Goal: Communication & Community: Answer question/provide support

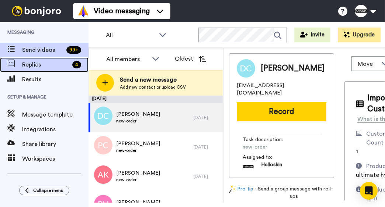
click at [77, 67] on div "4" at bounding box center [76, 64] width 9 height 7
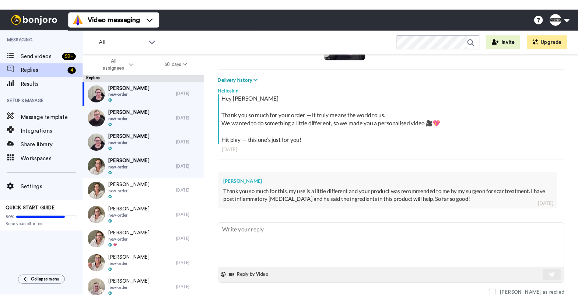
scroll to position [94, 0]
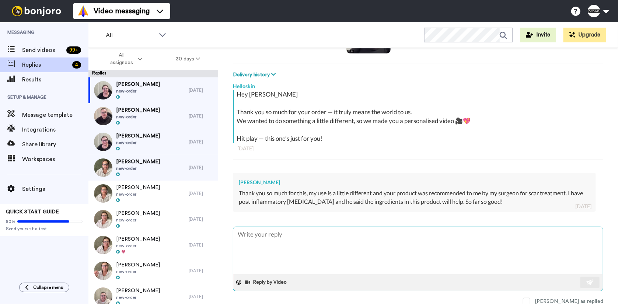
click at [384, 207] on textarea at bounding box center [418, 250] width 370 height 47
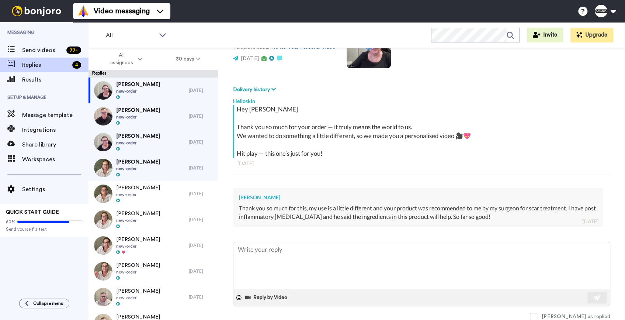
scroll to position [78, 0]
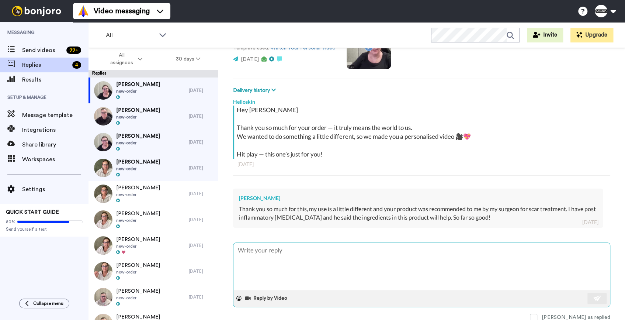
click at [384, 207] on textarea at bounding box center [421, 265] width 376 height 47
type textarea "x"
type textarea "H"
type textarea "x"
type textarea "He"
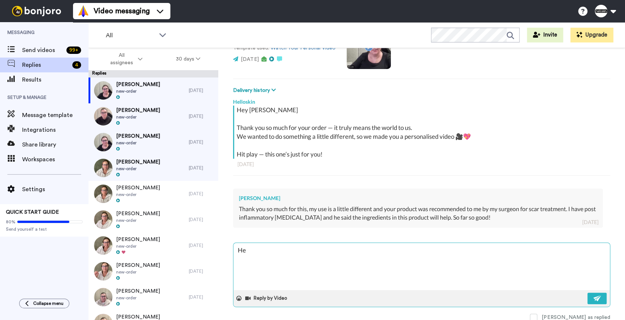
type textarea "x"
type textarea "Hey"
type textarea "x"
type textarea "Hey"
type textarea "x"
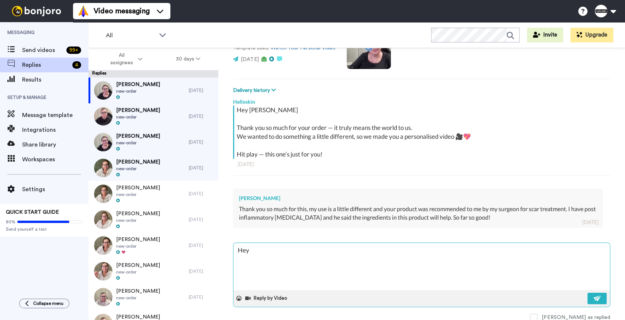
type textarea "Hey L"
type textarea "x"
type textarea "Hey L,"
type textarea "x"
type textarea "Hey L"
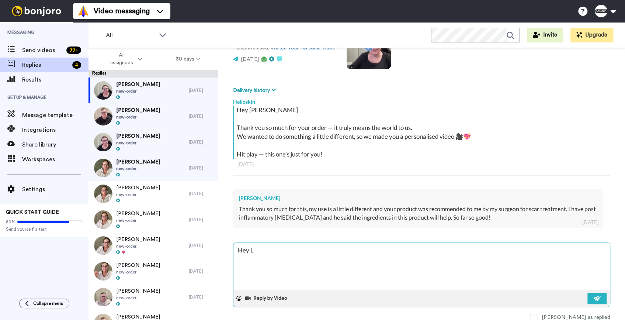
type textarea "x"
type textarea "Hey [PERSON_NAME]"
type textarea "x"
type textarea "Hey Lis"
type textarea "x"
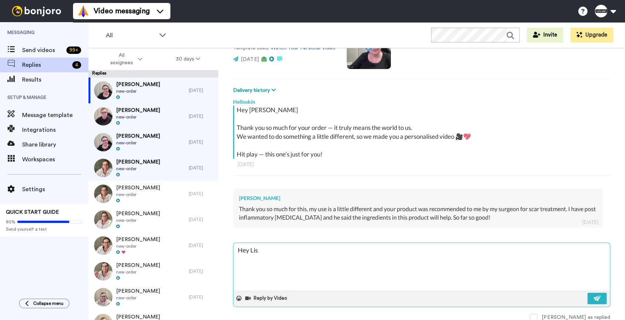
type textarea "Hey [PERSON_NAME]"
type textarea "x"
type textarea "Hey [PERSON_NAME]"
type textarea "x"
type textarea "Hey [PERSON_NAME]"
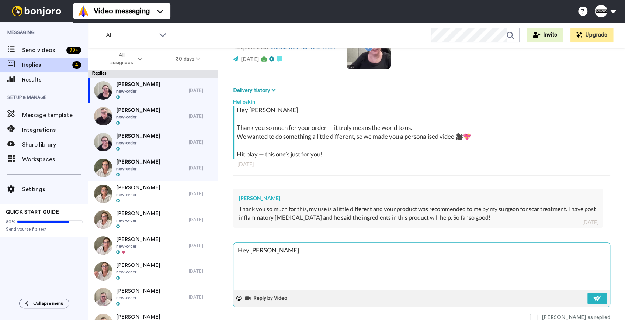
type textarea "x"
type textarea "Hey [PERSON_NAME]"
type textarea "x"
type textarea "Hey [PERSON_NAME]"
type textarea "x"
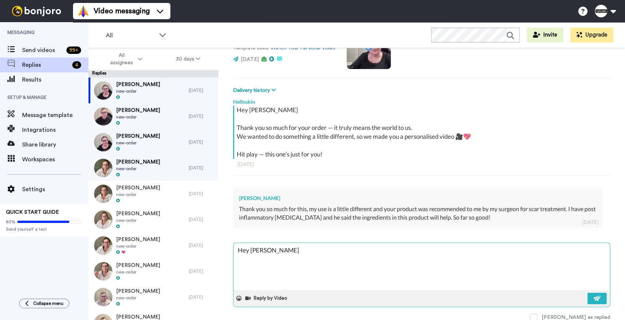
type textarea "Hey [PERSON_NAME]"
type textarea "x"
type textarea "Hey [PERSON_NAME]"
type textarea "x"
type textarea "Hey [PERSON_NAME]"
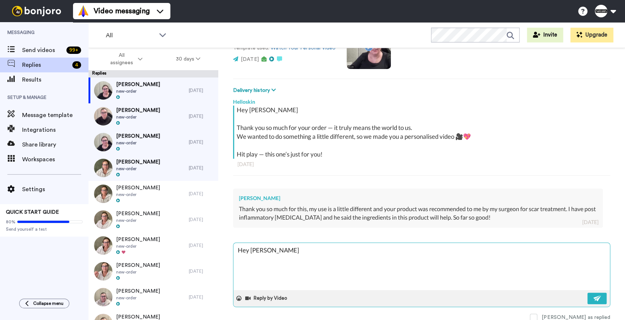
type textarea "x"
type textarea "Hey [PERSON_NAME]"
type textarea "x"
type textarea "Hey [PERSON_NAME]"
type textarea "x"
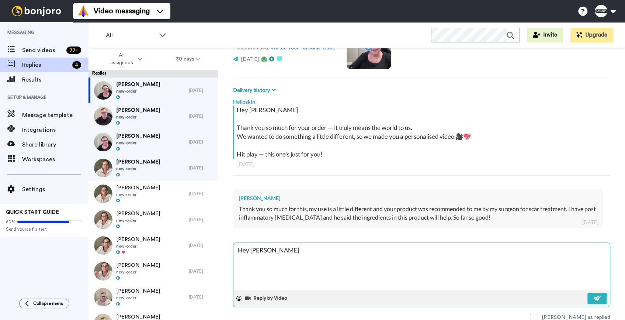
type textarea "Hey [PERSON_NAME]"
type textarea "x"
type textarea "Hey [PERSON_NAME] Thank"
type textarea "x"
type textarea "Hey [PERSON_NAME] Thanks"
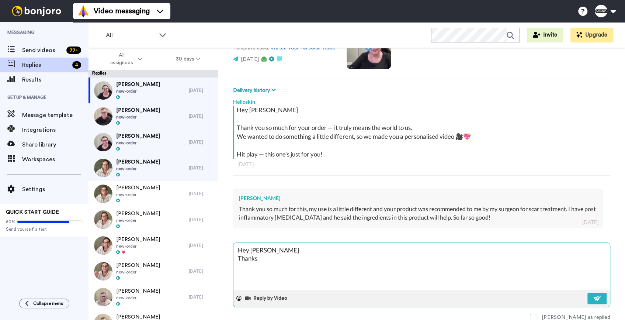
type textarea "x"
type textarea "Hey [PERSON_NAME] Thanks f"
type textarea "x"
type textarea "Hey [PERSON_NAME] Thanks fo"
type textarea "x"
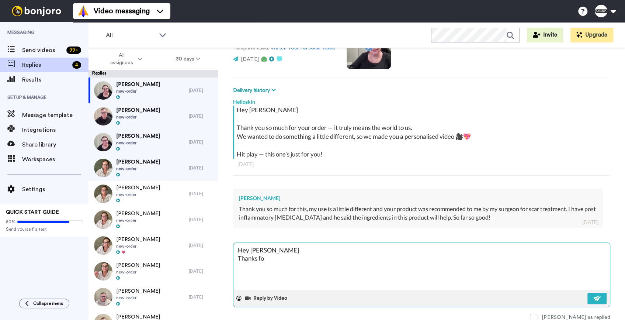
type textarea "Hey [PERSON_NAME] Thanks for"
type textarea "x"
type textarea "Hey [PERSON_NAME] Thanks for"
type textarea "x"
type textarea "Hey [PERSON_NAME] Thanks for y"
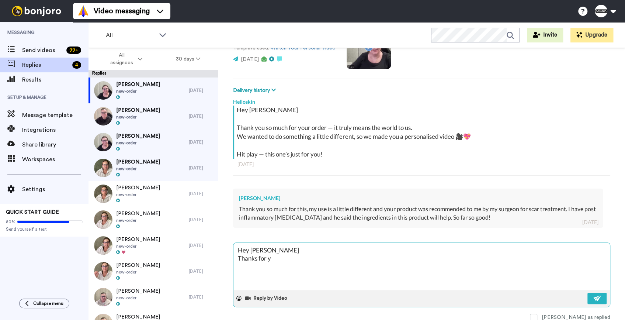
type textarea "x"
type textarea "Hey [PERSON_NAME] Thanks for yo"
type textarea "x"
type textarea "Hey [PERSON_NAME] Thanks for you"
type textarea "x"
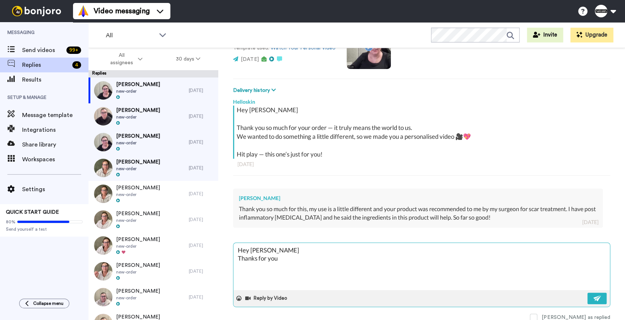
type textarea "Hey [PERSON_NAME] Thanks for your"
type textarea "x"
type textarea "Hey [PERSON_NAME] Thanks for your"
type textarea "x"
type textarea "Hey [PERSON_NAME] Thanks for your r"
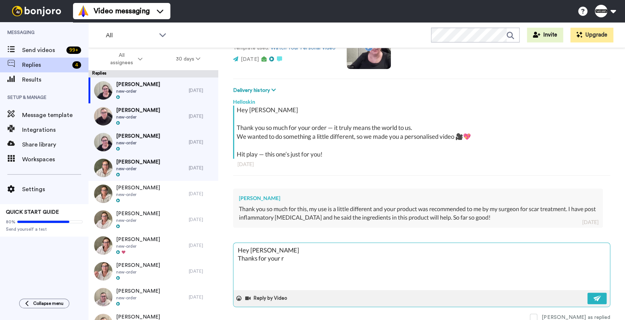
type textarea "x"
type textarea "Hey [PERSON_NAME] Thanks for your rep"
type textarea "x"
type textarea "Hey [PERSON_NAME] Thanks for your repl"
type textarea "x"
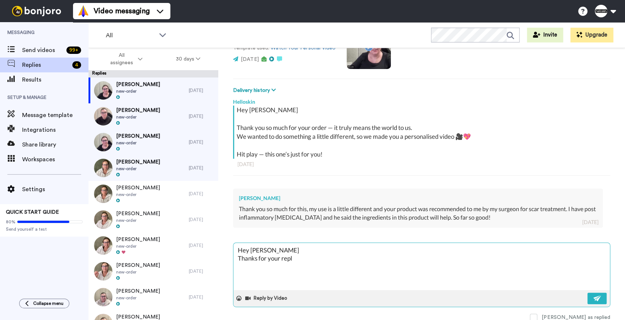
type textarea "Hey [PERSON_NAME] Thanks for your reply"
type textarea "x"
type textarea "Hey [PERSON_NAME] Thanks for your reply."
type textarea "x"
type textarea "Hey [PERSON_NAME] Thanks for your reply."
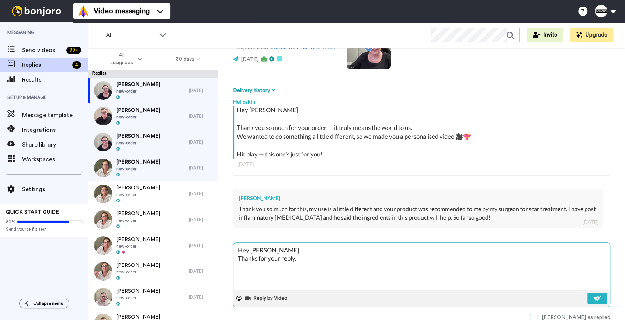
type textarea "x"
type textarea "Hey [PERSON_NAME] Thanks for your reply. W"
type textarea "x"
type textarea "Hey [PERSON_NAME] Thanks for your reply. Wo"
type textarea "x"
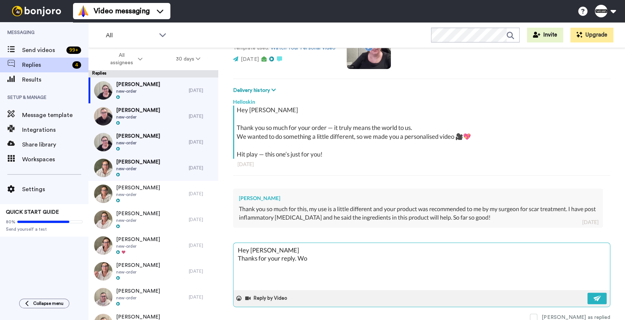
type textarea "Hey [PERSON_NAME] Thanks for your reply. Wow"
type textarea "x"
type textarea "Hey [PERSON_NAME] Thanks for your reply. Wow"
type textarea "x"
type textarea "Hey [PERSON_NAME] Thanks for your reply. Wow t"
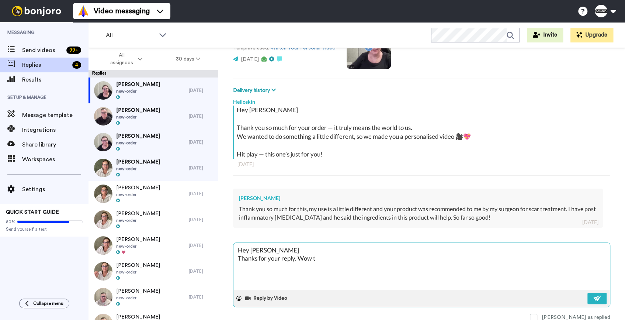
type textarea "x"
type textarea "Hey [PERSON_NAME] Thanks for your reply. Wow th"
type textarea "x"
type textarea "Hey [PERSON_NAME] Thanks for your reply. Wow tha"
type textarea "x"
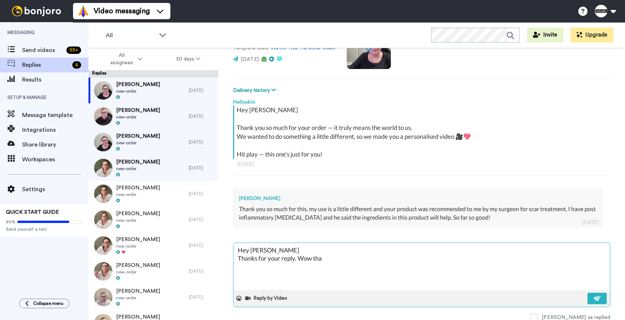
type textarea "Hey [PERSON_NAME] Thanks for your reply. Wow that"
type textarea "x"
type textarea "Hey [PERSON_NAME] Thanks for your reply. Wow thats"
type textarea "x"
type textarea "Hey [PERSON_NAME] Thanks for your reply. Wow thats"
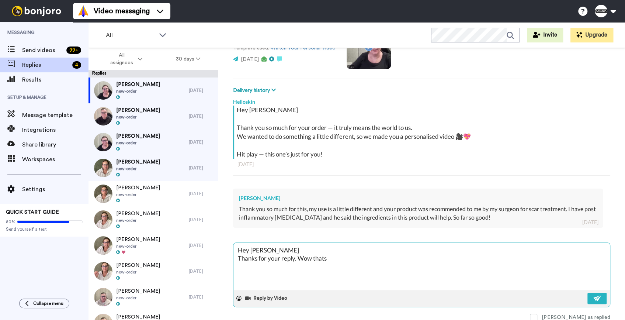
type textarea "x"
type textarea "Hey [PERSON_NAME] Thanks for your reply. Wow thats"
type textarea "x"
type textarea "Hey [PERSON_NAME] Thanks for your reply. Wow that"
type textarea "x"
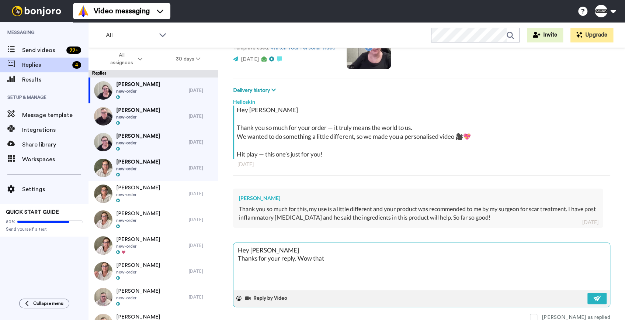
type textarea "Hey [PERSON_NAME] Thanks for your reply. Wow that;"
type textarea "x"
type textarea "Hey [PERSON_NAME] Thanks for your reply. Wow that;s"
type textarea "x"
type textarea "Hey [PERSON_NAME] Thanks for your reply. Wow that;s"
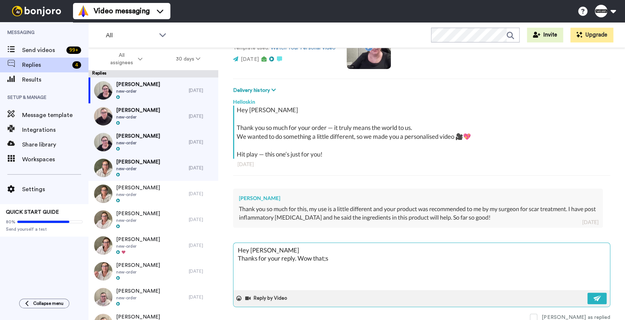
type textarea "x"
type textarea "Hey [PERSON_NAME] Thanks for your reply. Wow that;s a"
type textarea "x"
type textarea "Hey [PERSON_NAME] Thanks for your reply. Wow that;s am"
type textarea "x"
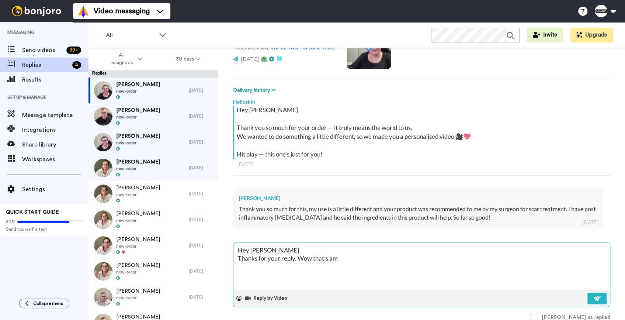
type textarea "Hey [PERSON_NAME] Thanks for your reply. Wow that;s a"
type textarea "x"
type textarea "Hey [PERSON_NAME] Thanks for your reply. Wow that;s"
type textarea "x"
type textarea "Hey [PERSON_NAME] Thanks for your reply. Wow that;s"
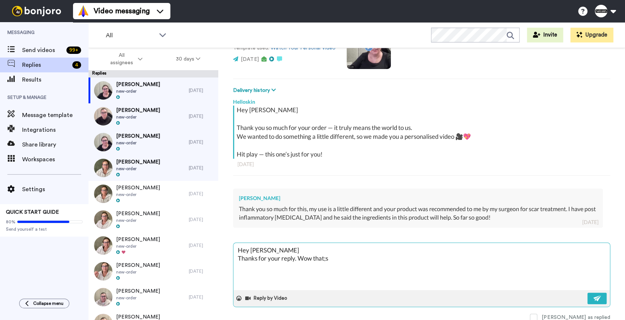
type textarea "x"
type textarea "Hey [PERSON_NAME] Thanks for your reply. Wow that;"
type textarea "x"
type textarea "Hey [PERSON_NAME] Thanks for your reply. Wow that"
type textarea "x"
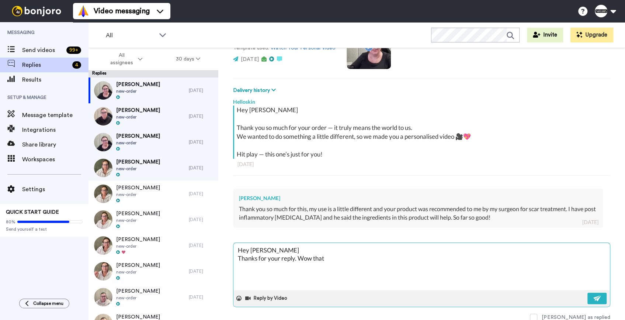
type textarea "Hey [PERSON_NAME] Thanks for your reply. Wow that'"
type textarea "x"
type textarea "Hey [PERSON_NAME] Thanks for your reply. Wow that's"
type textarea "x"
type textarea "Hey [PERSON_NAME] Thanks for your reply. Wow that's"
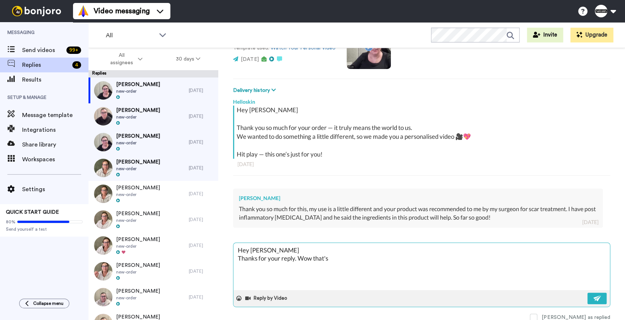
type textarea "x"
type textarea "Hey [PERSON_NAME] Thanks for your reply. Wow that's a"
type textarea "x"
type textarea "Hey [PERSON_NAME] Thanks for your reply. Wow that's am"
type textarea "x"
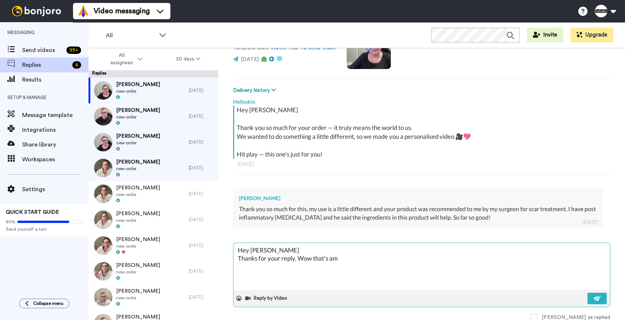
type textarea "Hey [PERSON_NAME] Thanks for your reply. Wow that's ama"
type textarea "x"
type textarea "Hey [PERSON_NAME] Thanks for your reply. Wow that's amaz"
type textarea "x"
type textarea "Hey [PERSON_NAME] Thanks for your reply. Wow that's amazi"
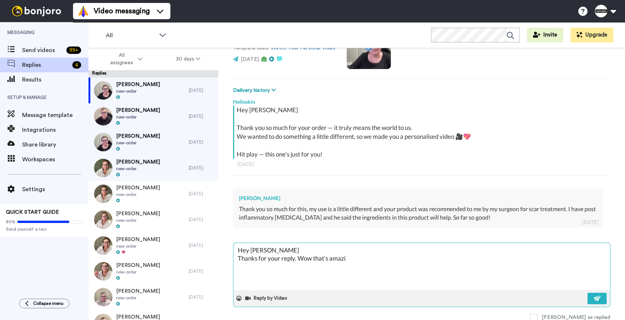
type textarea "x"
type textarea "Hey [PERSON_NAME] Thanks for your reply. Wow that's amazin"
type textarea "x"
type textarea "Hey [PERSON_NAME] Thanks for your reply. Wow that's amazing"
type textarea "x"
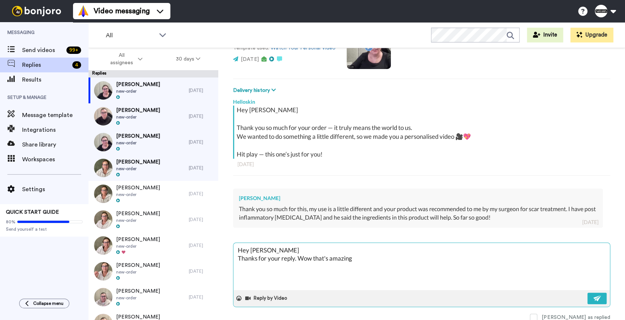
type textarea "Hey [PERSON_NAME] Thanks for your reply. Wow that's amazing"
type textarea "x"
type textarea "Hey [PERSON_NAME] Thanks for your reply. Wow that's amazing m"
type textarea "x"
type textarea "Hey [PERSON_NAME] Thanks for your reply. Wow that's amazing ma"
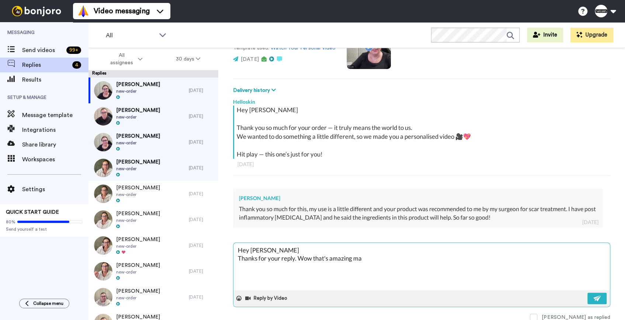
type textarea "x"
type textarea "Hey [PERSON_NAME] Thanks for your reply. Wow that's amazing may"
type textarea "x"
type textarea "Hey [PERSON_NAME] Thanks for your reply. Wow that's amazing may"
type textarea "x"
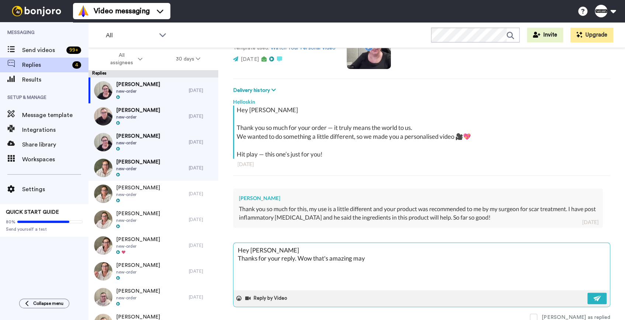
type textarea "Hey [PERSON_NAME] Thanks for your reply. Wow that's amazing may I"
type textarea "x"
type textarea "Hey [PERSON_NAME] Thanks for your reply. Wow that's amazing may I a"
type textarea "x"
type textarea "Hey [PERSON_NAME] Thanks for your reply. Wow that's amazing may I as"
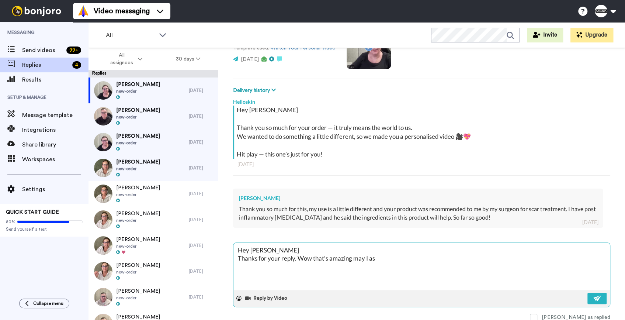
type textarea "x"
type textarea "Hey [PERSON_NAME] Thanks for your reply. Wow that's amazing may I ask"
type textarea "x"
type textarea "Hey [PERSON_NAME] Thanks for your reply. Wow that's amazing may I ask"
type textarea "x"
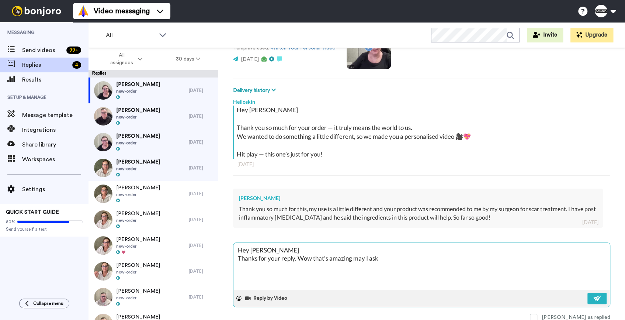
type textarea "Hey [PERSON_NAME] Thanks for your reply. Wow that's amazing may I ask w"
type textarea "x"
type textarea "Hey [PERSON_NAME] Thanks for your reply. Wow that's amazing may I ask wh"
type textarea "x"
type textarea "Hey [PERSON_NAME] Thanks for your reply. Wow that's amazing may I ask who"
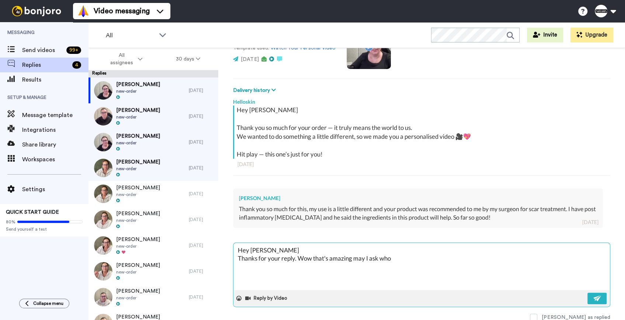
type textarea "x"
type textarea "Hey [PERSON_NAME] Thanks for your reply. Wow that's amazing may I ask who"
type textarea "x"
type textarea "Hey [PERSON_NAME] Thanks for your reply. Wow that's amazing may I ask who y"
type textarea "x"
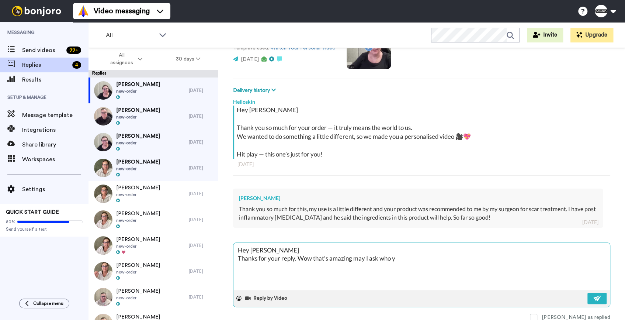
type textarea "Hey [PERSON_NAME] Thanks for your reply. Wow that's amazing may I ask who yo"
type textarea "x"
type textarea "Hey [PERSON_NAME] Thanks for your reply. Wow that's amazing may I ask who you"
type textarea "x"
type textarea "Hey [PERSON_NAME] Thanks for your reply. Wow that's amazing may I ask who your"
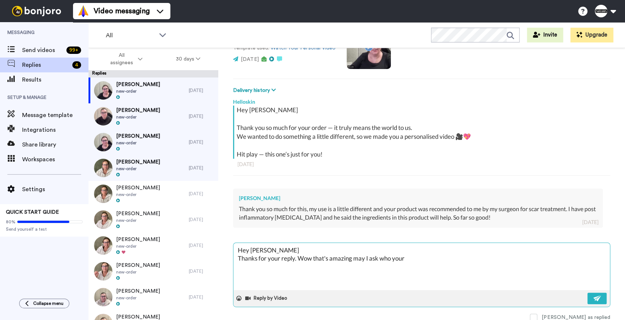
type textarea "x"
type textarea "Hey [PERSON_NAME] Thanks for your reply. Wow that's amazing may I ask who your"
type textarea "x"
type textarea "Hey [PERSON_NAME] Thanks for your reply. Wow that's amazing may I ask who your s"
type textarea "x"
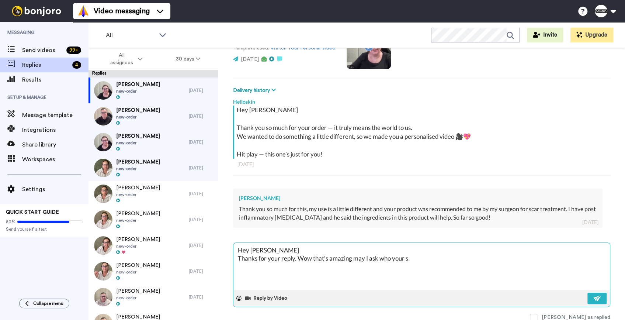
type textarea "Hey [PERSON_NAME] Thanks for your reply. Wow that's amazing may I ask who your …"
type textarea "x"
type textarea "Hey [PERSON_NAME] Thanks for your reply. Wow that's amazing may I ask who your …"
type textarea "x"
type textarea "Hey [PERSON_NAME] Thanks for your reply. Wow that's amazing may I ask who your …"
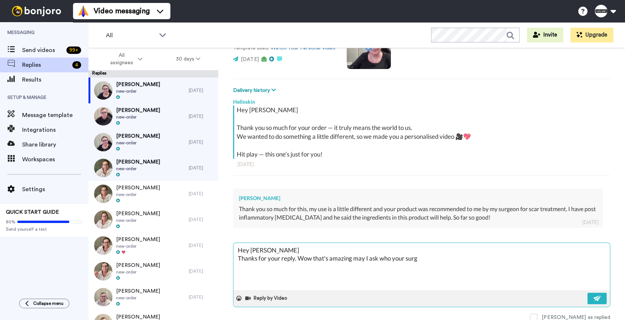
type textarea "x"
type textarea "Hey [PERSON_NAME] Thanks for your reply. Wow that's amazing may I ask who your …"
type textarea "x"
type textarea "Hey [PERSON_NAME] Thanks for your reply. Wow that's amazing may I ask who your …"
type textarea "x"
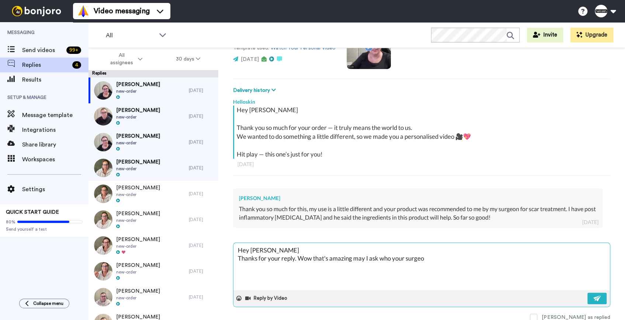
type textarea "Hey [PERSON_NAME] Thanks for your reply. Wow that's amazing may I ask who your …"
type textarea "x"
type textarea "Hey [PERSON_NAME] Thanks for your reply. Wow that's amazing may I ask who your …"
type textarea "x"
type textarea "Hey [PERSON_NAME] Thanks for your reply. Wow that's amazing may I ask who your …"
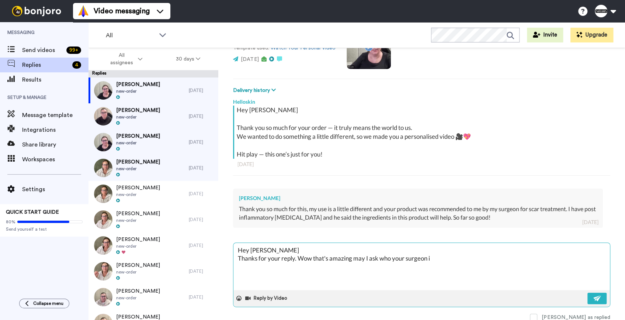
type textarea "x"
type textarea "Hey [PERSON_NAME] Thanks for your reply. Wow that's amazing may I ask who your …"
type textarea "x"
type textarea "Hey [PERSON_NAME] Thanks for your reply. Wow that's amazing may I ask who your …"
type textarea "x"
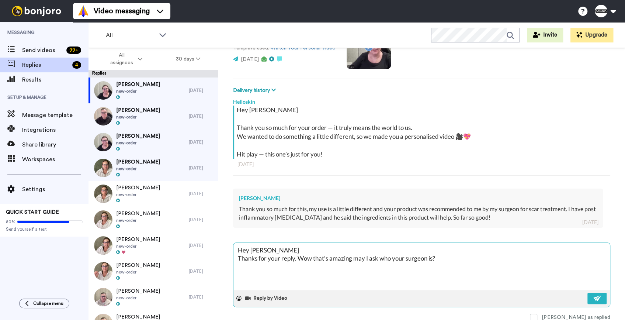
type textarea "Hey [PERSON_NAME] Thanks for your reply. Wow that's amazing may I ask who your …"
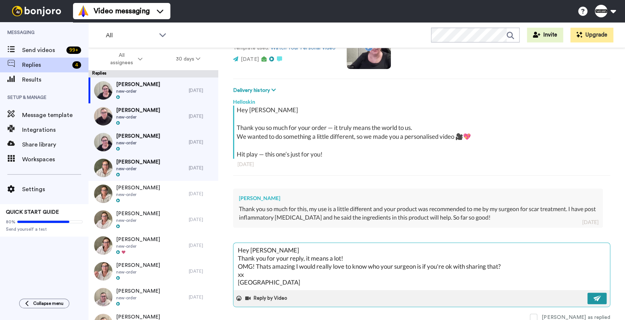
click at [384, 207] on button at bounding box center [596, 297] width 19 height 11
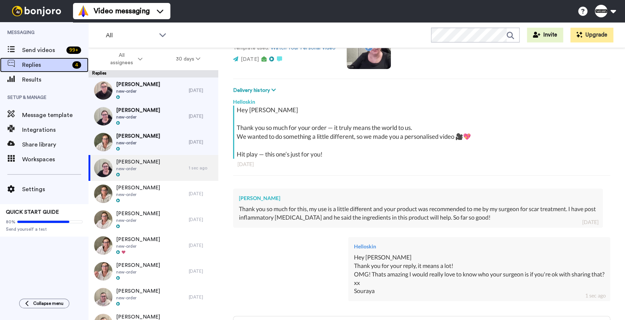
click at [71, 66] on div "4" at bounding box center [78, 64] width 19 height 7
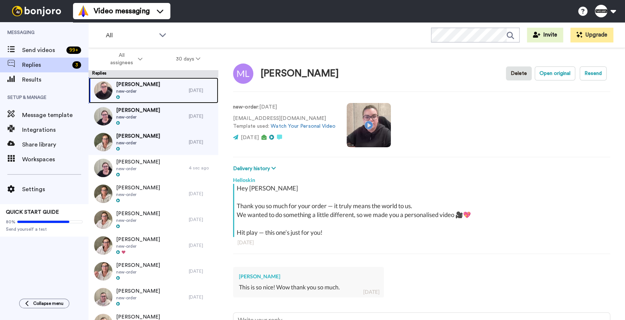
click at [168, 89] on div "[PERSON_NAME] new-order" at bounding box center [138, 90] width 100 height 26
type textarea "x"
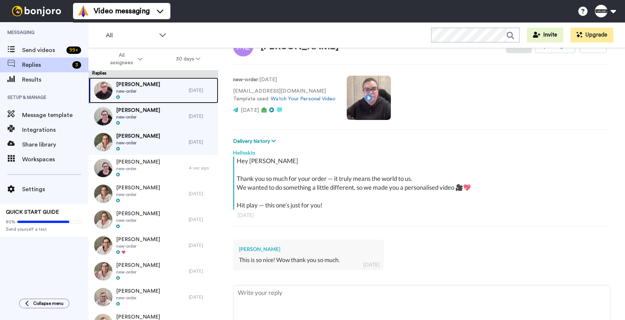
scroll to position [70, 0]
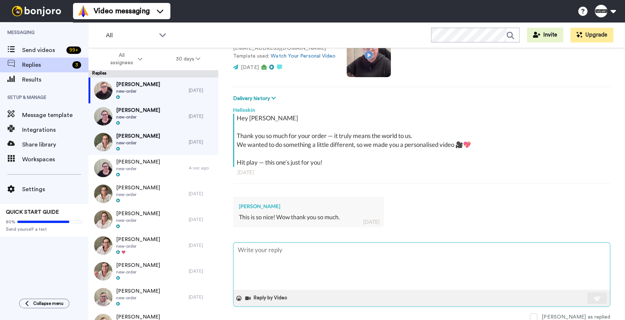
click at [383, 248] on textarea at bounding box center [421, 265] width 376 height 47
type textarea "Y"
type textarea "x"
type textarea "Yo"
type textarea "x"
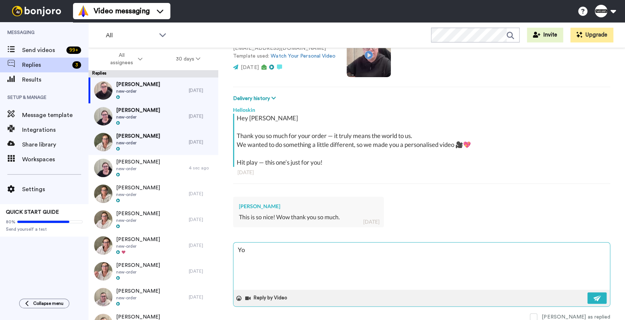
type textarea "You"
type textarea "x"
type textarea "You"
type textarea "x"
type textarea "You a"
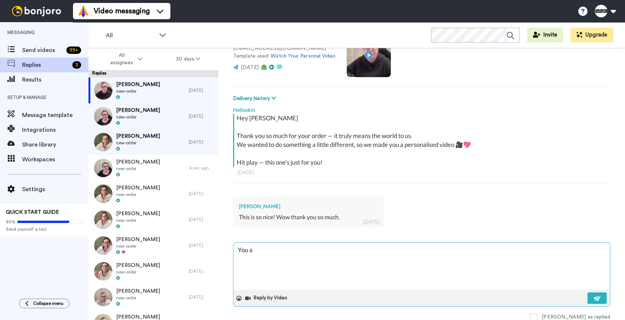
type textarea "x"
type textarea "You ar"
type textarea "x"
type textarea "You are"
type textarea "x"
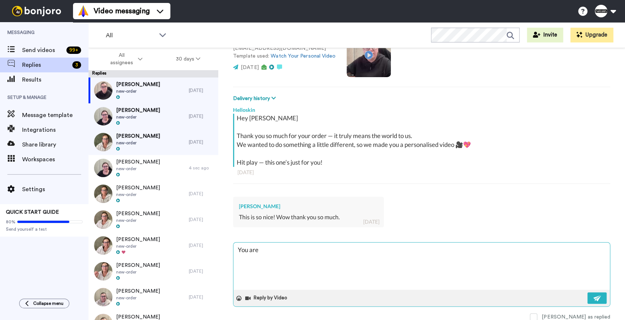
type textarea "You are"
type textarea "x"
type textarea "You are s"
type textarea "x"
type textarea "You are so"
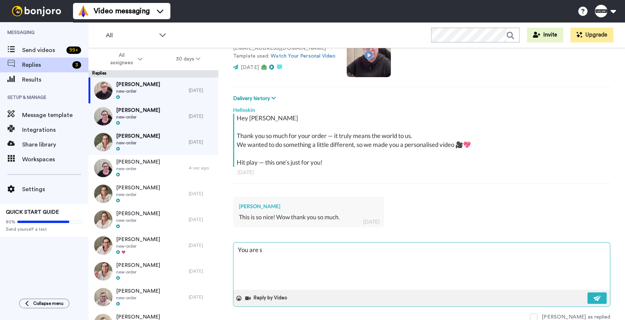
type textarea "x"
type textarea "You are so"
type textarea "x"
type textarea "You are so w"
type textarea "x"
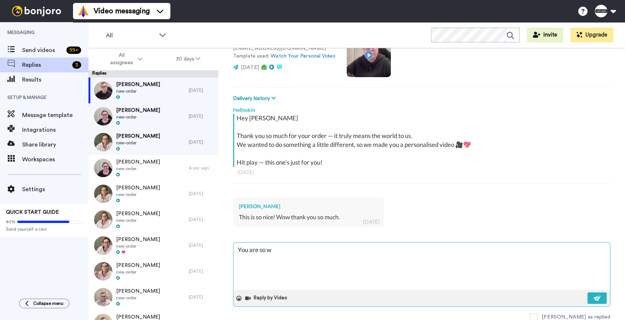
type textarea "You are so we"
type textarea "x"
type textarea "You are so wel"
type textarea "x"
type textarea "You are so welc"
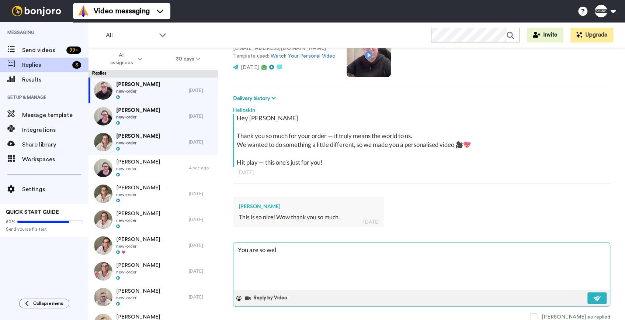
type textarea "x"
type textarea "You are so welco"
type textarea "x"
type textarea "You are so welcom"
type textarea "x"
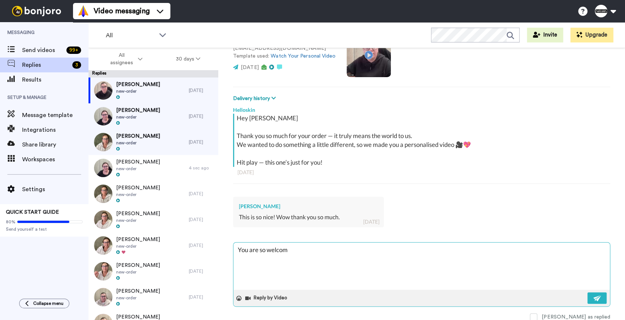
type textarea "You are so welcome"
type textarea "x"
type textarea "You are so welcome"
type textarea "x"
type textarea "You are so welcome x"
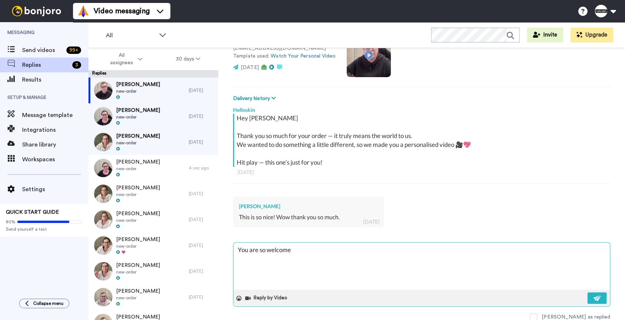
type textarea "x"
type textarea "You are so welcome xx"
type textarea "x"
type textarea "You are so welcome xx"
type textarea "x"
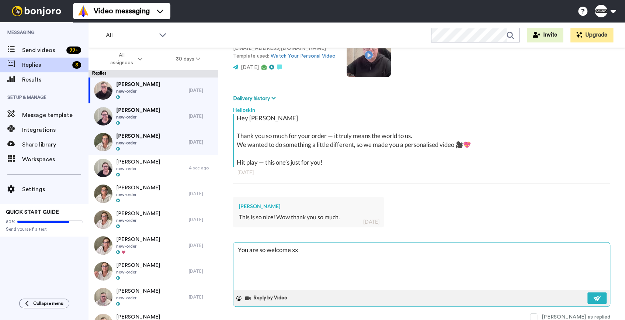
type textarea "You are so welcome xx l"
type textarea "x"
type textarea "You are so welcome xx lo"
type textarea "x"
type textarea "You are so welcome xx loo"
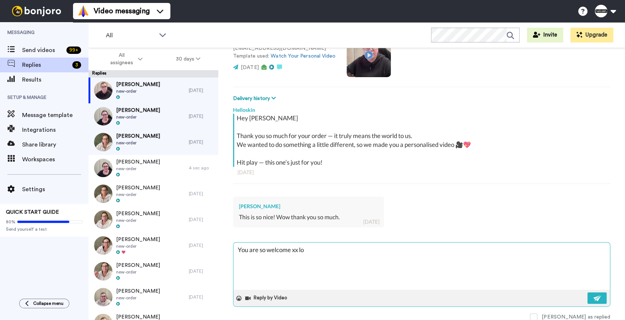
type textarea "x"
type textarea "You are so welcome xx look"
type textarea "x"
type textarea "You are so welcome xx looki"
type textarea "x"
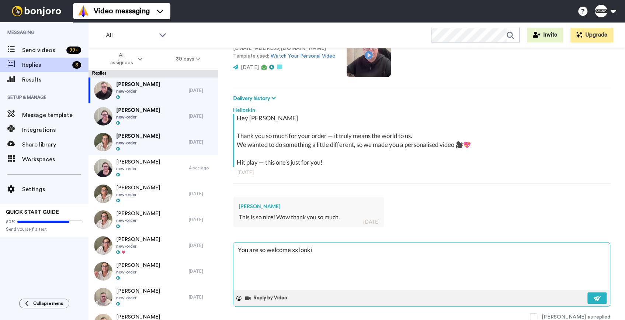
type textarea "You are so welcome xx lookin"
type textarea "x"
type textarea "You are so welcome xx lookin"
type textarea "x"
type textarea "You are so welcome xx lookin"
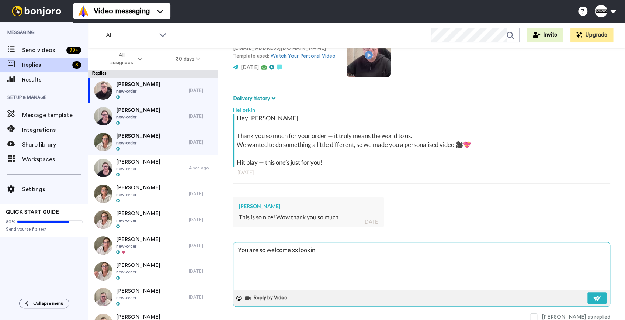
type textarea "x"
type textarea "You are so welcome xx looking"
type textarea "x"
type textarea "You are so welcome xx looking"
type textarea "x"
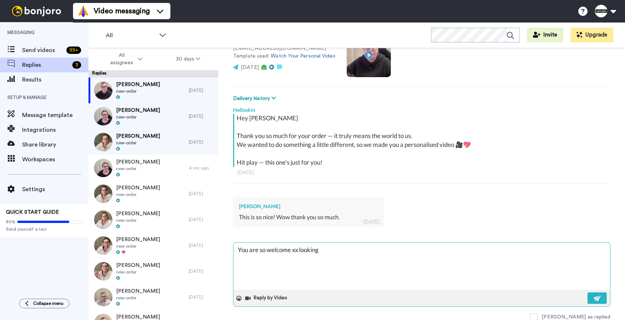
type textarea "You are so welcome xx looking f"
type textarea "x"
type textarea "You are so welcome xx looking fo"
type textarea "x"
type textarea "You are so welcome xx looking for"
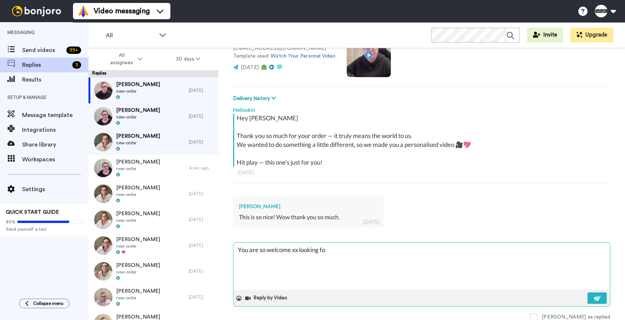
type textarea "x"
type textarea "You are so welcome xx looking forw"
type textarea "x"
type textarea "You are so welcome xx looking forwa"
type textarea "x"
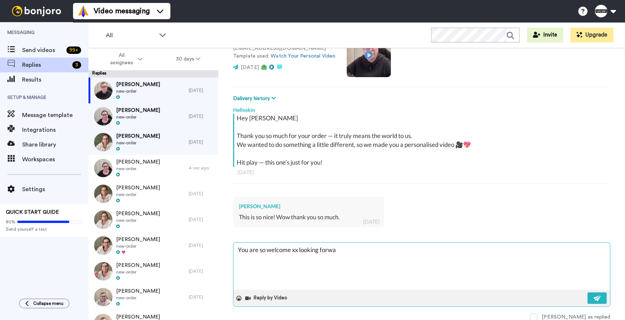
type textarea "You are so welcome xx looking forwar"
type textarea "x"
type textarea "You are so welcome xx looking forward"
type textarea "x"
type textarea "You are so welcome xx looking forward"
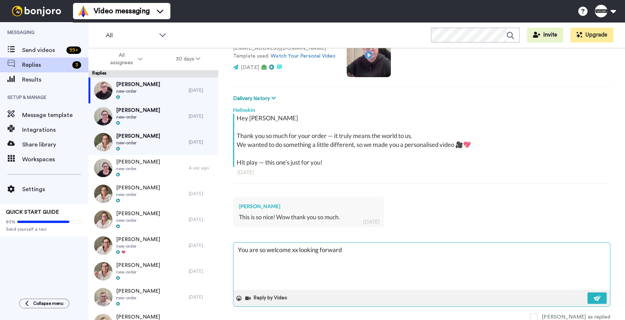
type textarea "x"
type textarea "You are so welcome xx looking forward t"
type textarea "x"
type textarea "You are so welcome xx looking forward to"
type textarea "x"
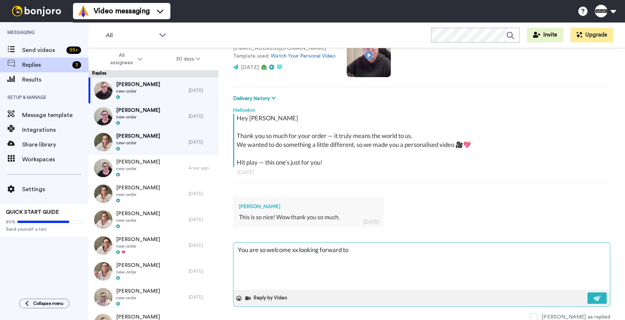
type textarea "You are so welcome xx looking forward to"
type textarea "x"
type textarea "You are so welcome xx looking forward to h"
type textarea "x"
type textarea "You are so welcome xx looking forward to he"
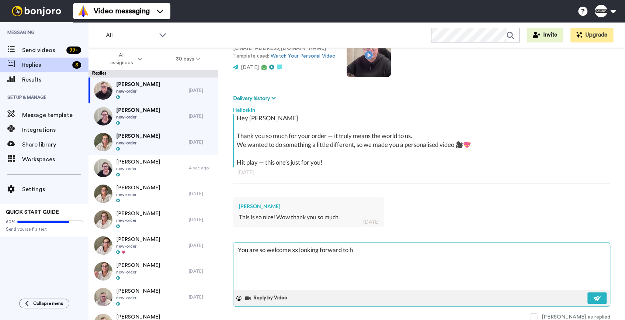
type textarea "x"
type textarea "You are so welcome xx looking forward to hea"
type textarea "x"
type textarea "You are so welcome xx looking forward to heai"
type textarea "x"
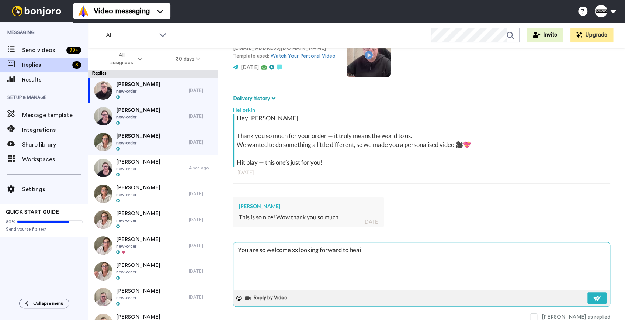
type textarea "You are so welcome xx looking forward to heain"
type textarea "x"
type textarea "You are so welcome xx looking forward to heai"
type textarea "x"
type textarea "You are so welcome xx looking forward to hea"
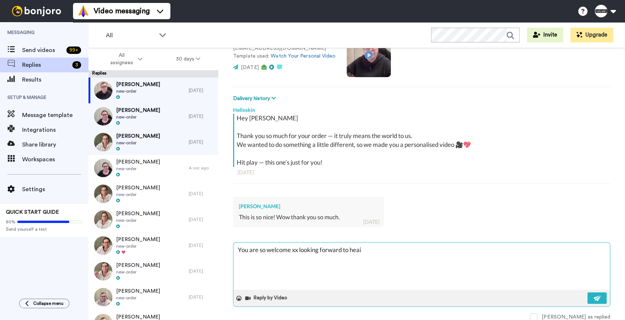
type textarea "x"
type textarea "You are so welcome xx looking forward to heae"
type textarea "x"
type textarea "You are so welcome xx looking forward to heaea"
type textarea "x"
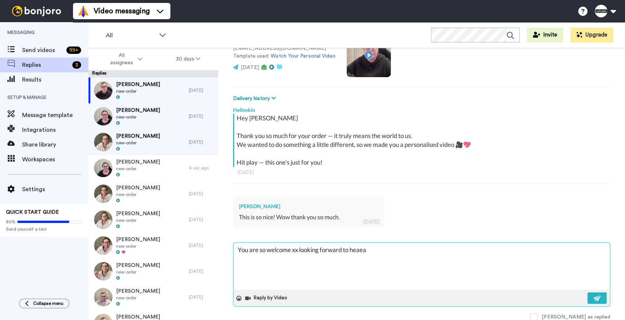
type textarea "You are so welcome xx looking forward to heaeai"
type textarea "x"
type textarea "You are so welcome xx looking forward to heaeain"
type textarea "x"
type textarea "You are so welcome xx looking forward to heaeai"
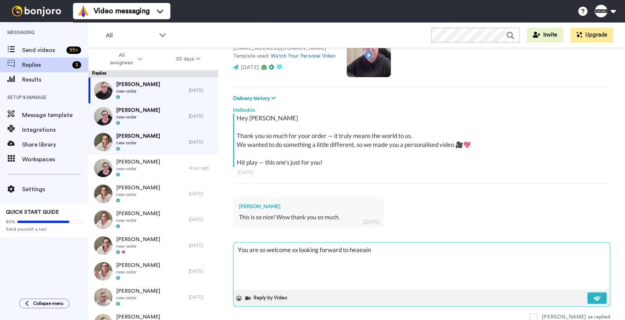
type textarea "x"
type textarea "You are so welcome xx looking forward to heaea"
type textarea "x"
type textarea "You are so welcome xx looking forward to heae"
type textarea "x"
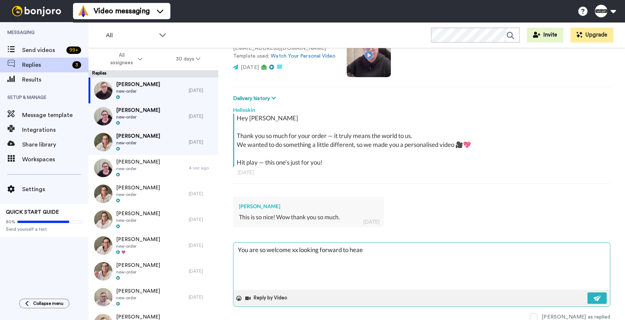
type textarea "You are so welcome xx looking forward to hea"
type textarea "x"
type textarea "You are so welcome xx looking forward to hear"
type textarea "x"
type textarea "You are so welcome xx looking forward to heari"
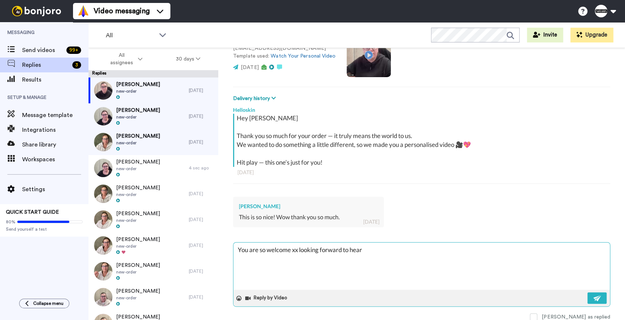
type textarea "x"
type textarea "You are so welcome xx looking forward to hearin"
type textarea "x"
type textarea "You are so welcome xx looking forward to hearing"
type textarea "x"
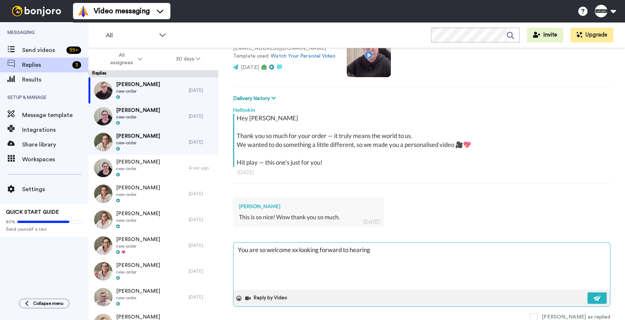
type textarea "You are so welcome xx looking forward to hearing"
type textarea "x"
type textarea "You are so welcome xx looking forward to hearing y"
type textarea "x"
type textarea "You are so welcome xx looking forward to hearing yo"
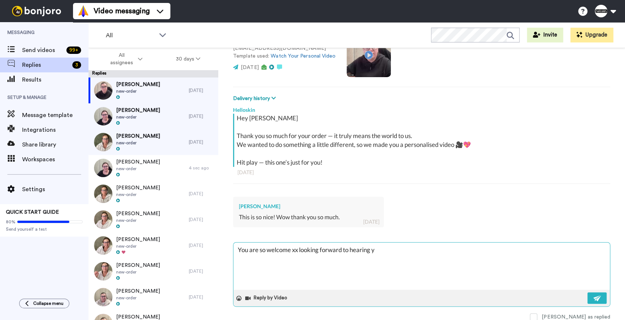
type textarea "x"
type textarea "You are so welcome xx looking forward to hearing you"
type textarea "x"
type textarea "You are so welcome xx looking forward to hearing your"
type textarea "x"
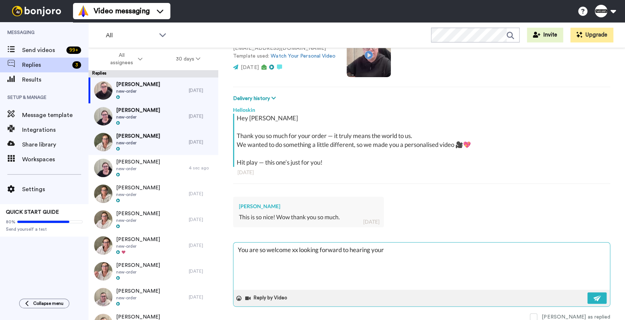
type textarea "You are so welcome xx looking forward to hearing your"
type textarea "x"
type textarea "You are so welcome xx looking forward to hearing your f"
type textarea "x"
type textarea "You are so welcome xx looking forward to hearing your fe"
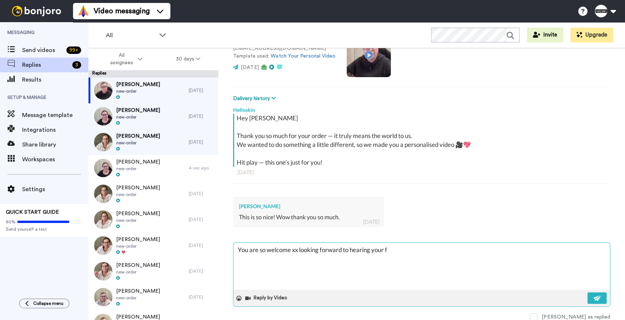
type textarea "x"
type textarea "You are so welcome xx looking forward to hearing your fee"
type textarea "x"
type textarea "You are so welcome xx looking forward to hearing your feeb"
type textarea "x"
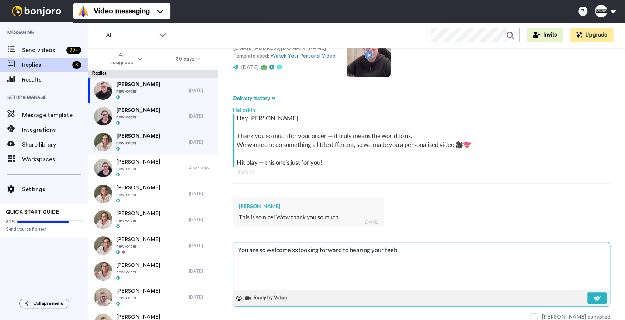
type textarea "You are so welcome xx looking forward to hearing your feeba"
type textarea "x"
type textarea "You are so welcome xx looking forward to hearing your feebac"
type textarea "x"
type textarea "You are so welcome xx looking forward to hearing your feeback"
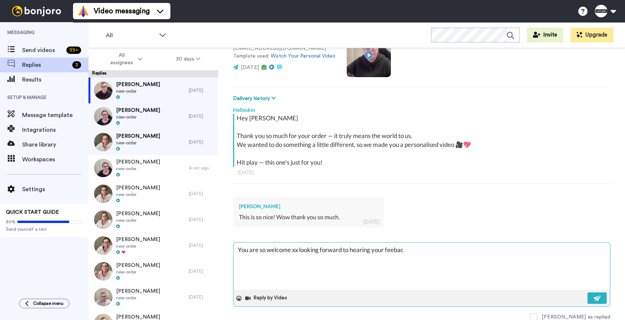
type textarea "x"
type textarea "You are so welcome xx looking forward to hearing your feeback"
type textarea "x"
type textarea "You are so welcome xx looking forward to hearing your feeback x"
type textarea "x"
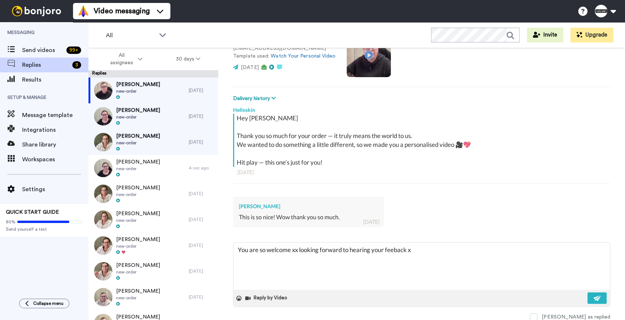
type textarea "You are so welcome xx looking forward to hearing your feeback xx"
type textarea "x"
type textarea "You are so welcome xx looking forward to hearing your feeback xx"
click at [587, 294] on button at bounding box center [596, 297] width 19 height 11
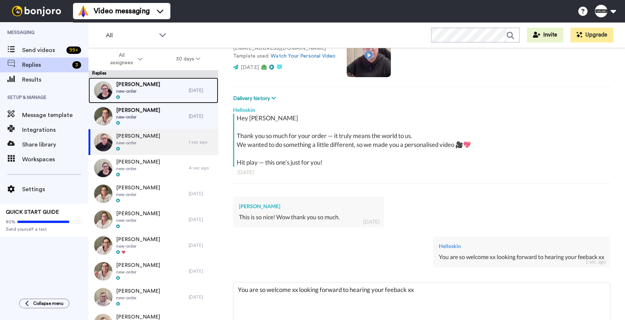
click at [151, 91] on div "Kerri Hunter new-order" at bounding box center [138, 90] width 100 height 26
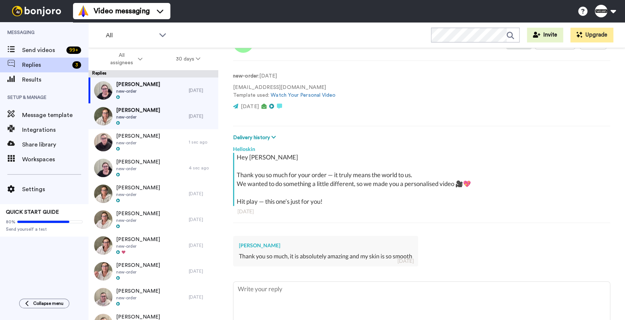
scroll to position [70, 0]
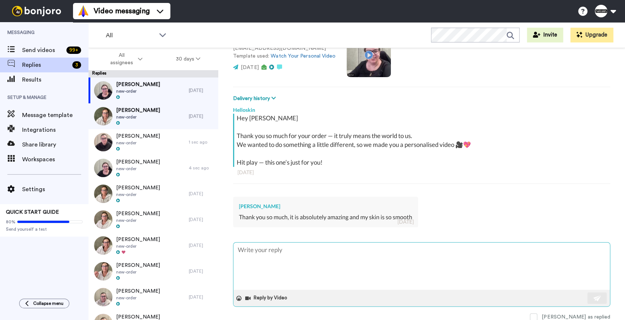
click at [332, 270] on textarea at bounding box center [421, 265] width 376 height 47
type textarea "x"
type textarea "y"
type textarea "x"
type textarea "yo"
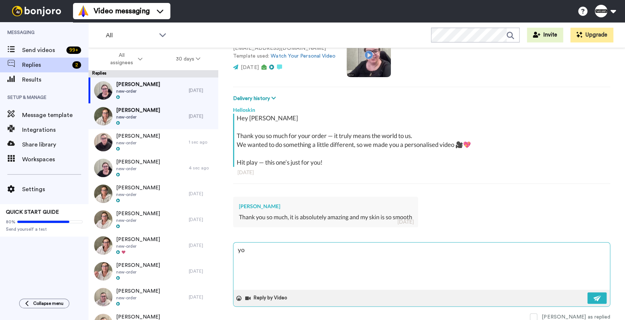
type textarea "x"
type textarea "you"
type textarea "x"
type textarea "you"
type textarea "x"
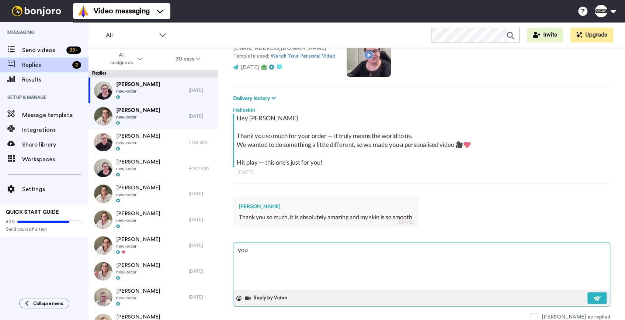
type textarea "you a"
type textarea "x"
type textarea "you ar"
type textarea "x"
type textarea "you are"
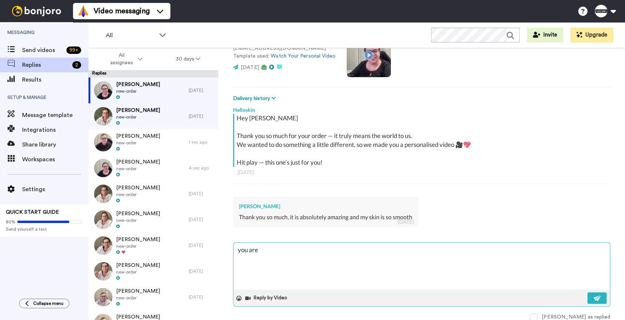
type textarea "x"
type textarea "you are"
type textarea "x"
type textarea "you are s"
type textarea "x"
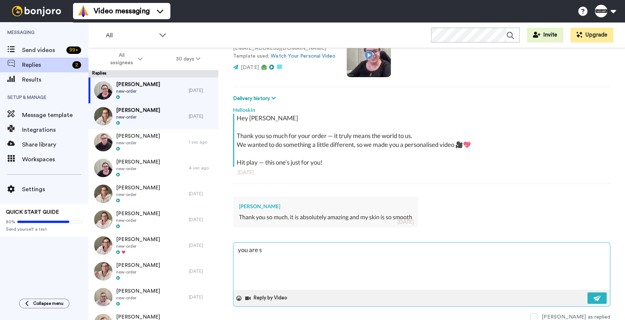
type textarea "you are so"
type textarea "x"
type textarea "you are so"
type textarea "x"
type textarea "you are so we"
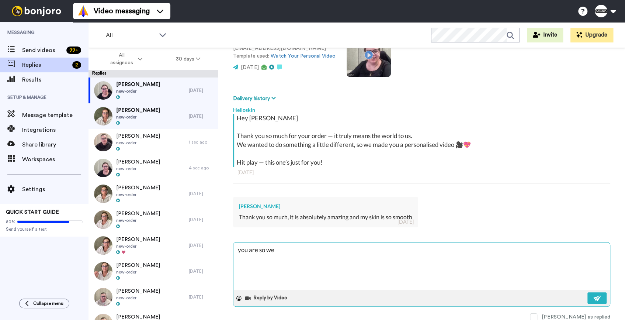
type textarea "x"
type textarea "you are so wel"
type textarea "x"
type textarea "you are so welc"
type textarea "x"
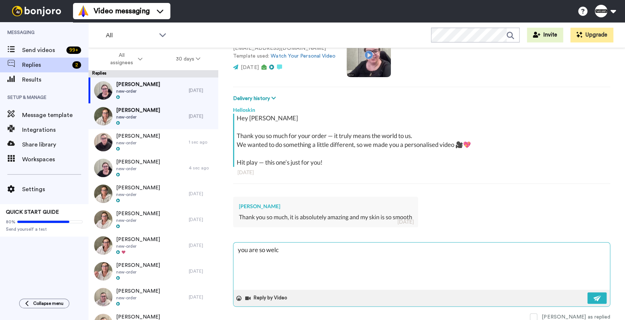
type textarea "you are so welco"
type textarea "x"
type textarea "you are so welcom"
type textarea "x"
type textarea "you are so welcome"
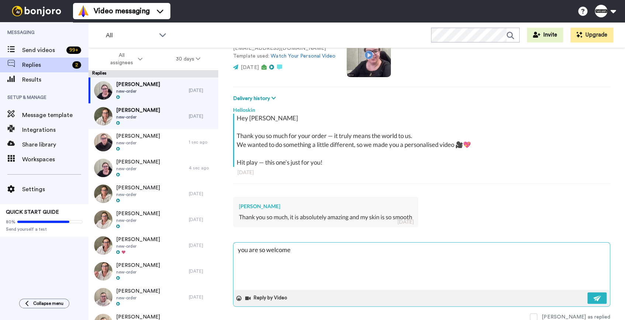
type textarea "x"
type textarea "you are so welcome"
type textarea "x"
type textarea "you are so welcome K"
type textarea "x"
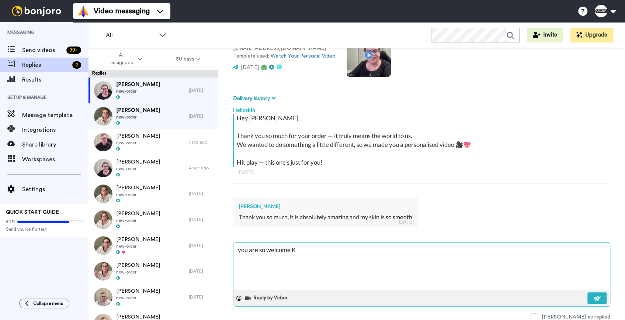
type textarea "you are so welcome Ke"
type textarea "x"
type textarea "you are so welcome Ker"
click at [595, 296] on button at bounding box center [596, 297] width 19 height 11
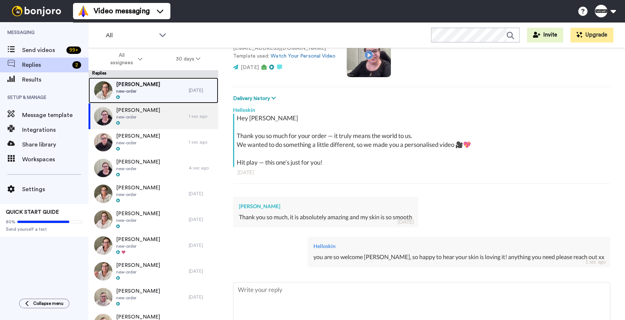
click at [153, 95] on div "Valora Simpson new-order" at bounding box center [138, 90] width 100 height 26
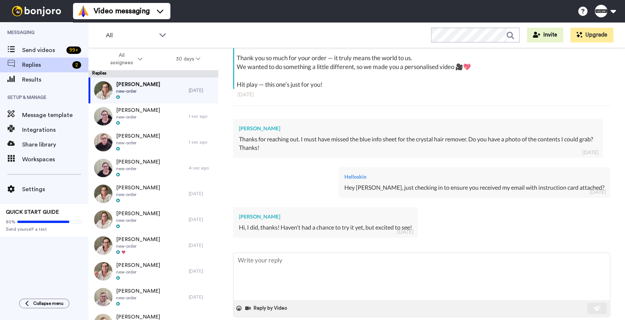
scroll to position [158, 0]
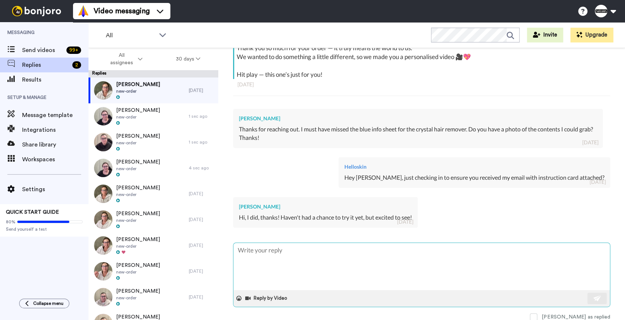
click at [381, 258] on textarea at bounding box center [421, 265] width 376 height 47
click at [587, 298] on button at bounding box center [596, 297] width 19 height 11
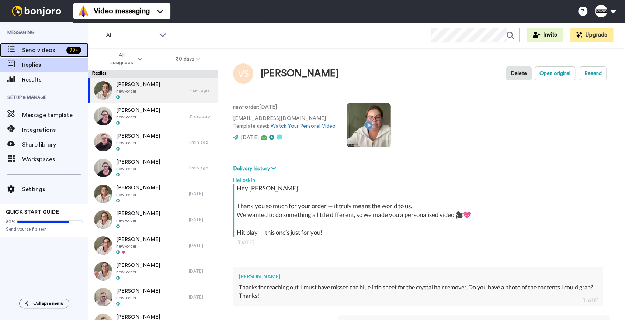
click at [69, 55] on div "Send videos 99 +" at bounding box center [44, 50] width 88 height 15
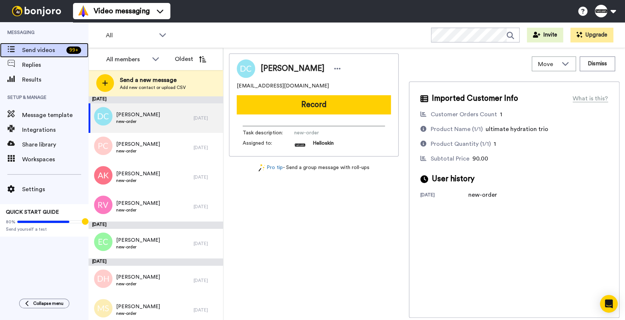
click at [65, 52] on div "99 +" at bounding box center [75, 49] width 25 height 7
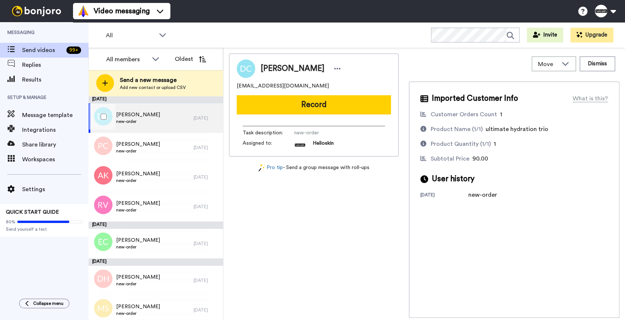
click at [137, 114] on span "Danielle Craigie" at bounding box center [138, 114] width 44 height 7
